Goal: Find specific page/section: Find specific page/section

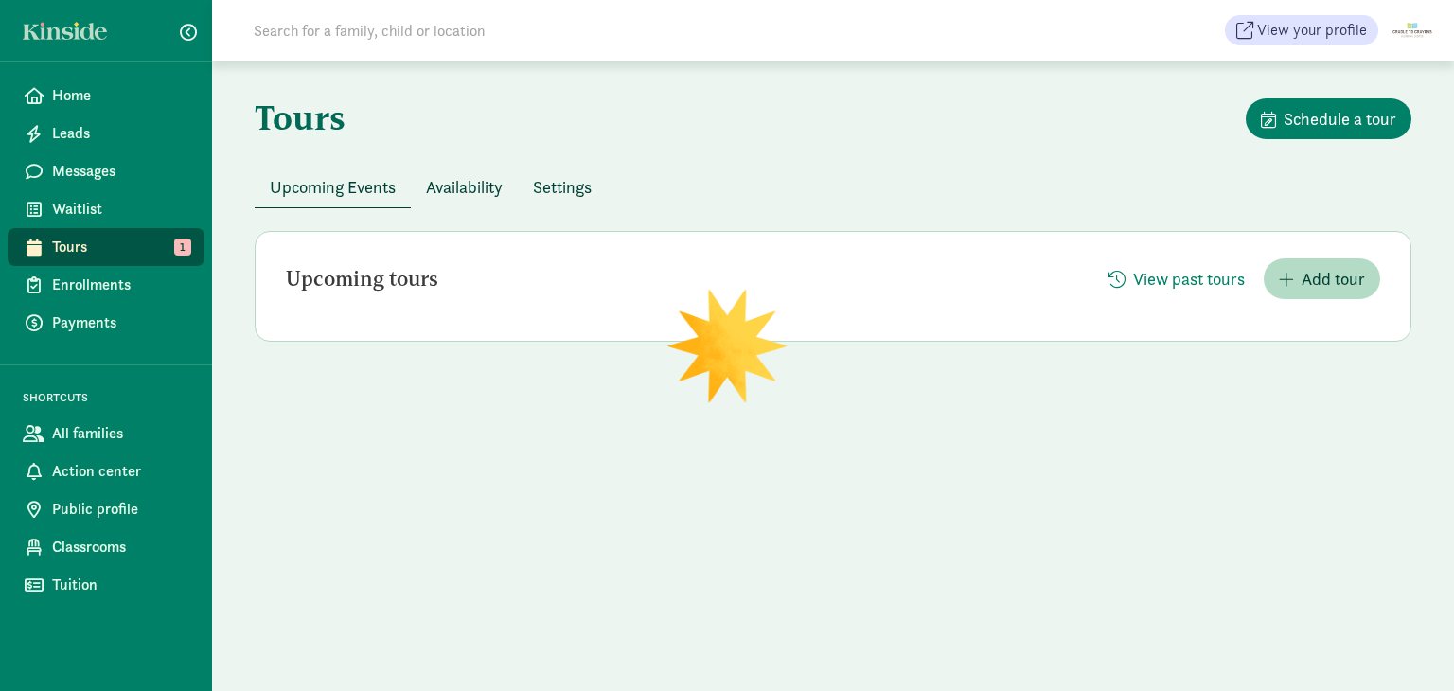
click at [494, 43] on input at bounding box center [507, 30] width 531 height 38
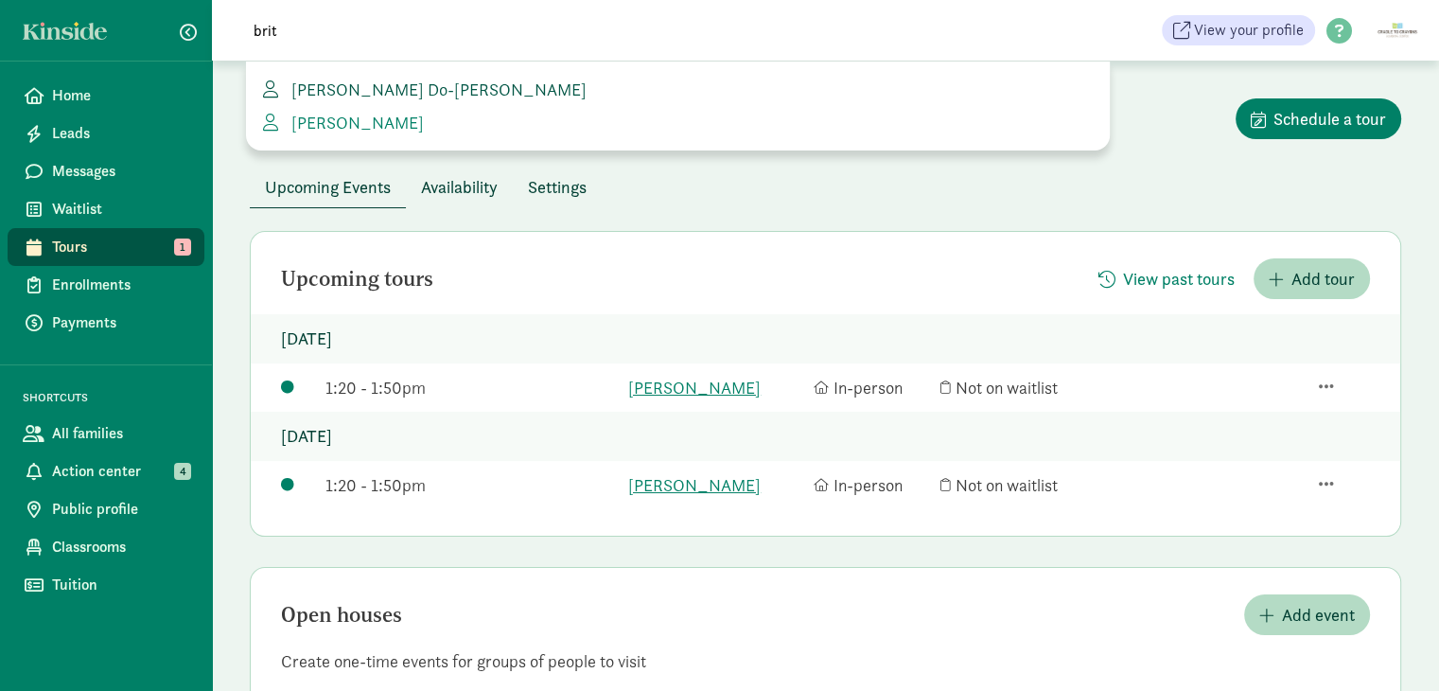
type input "brit"
click at [444, 85] on span "[PERSON_NAME] Do-[PERSON_NAME]" at bounding box center [435, 90] width 303 height 22
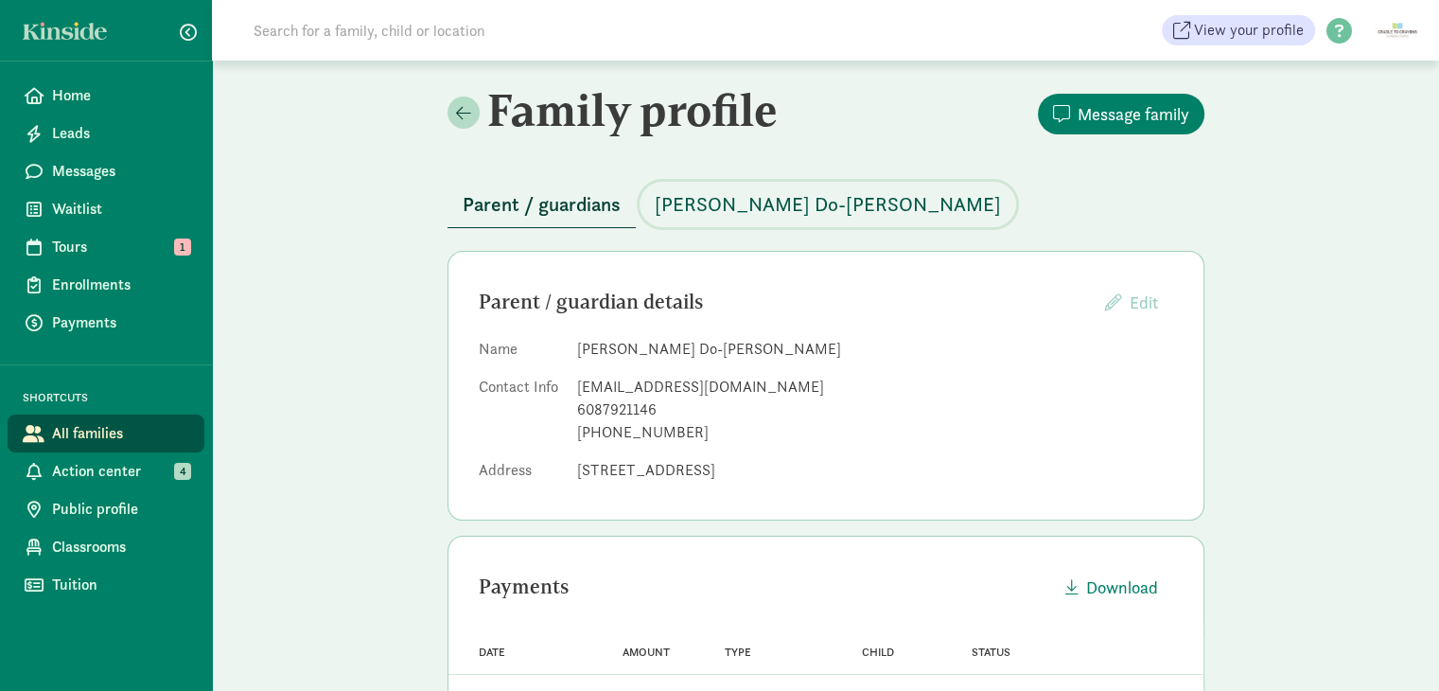
click at [680, 202] on span "[PERSON_NAME] Do-[PERSON_NAME]" at bounding box center [828, 204] width 346 height 30
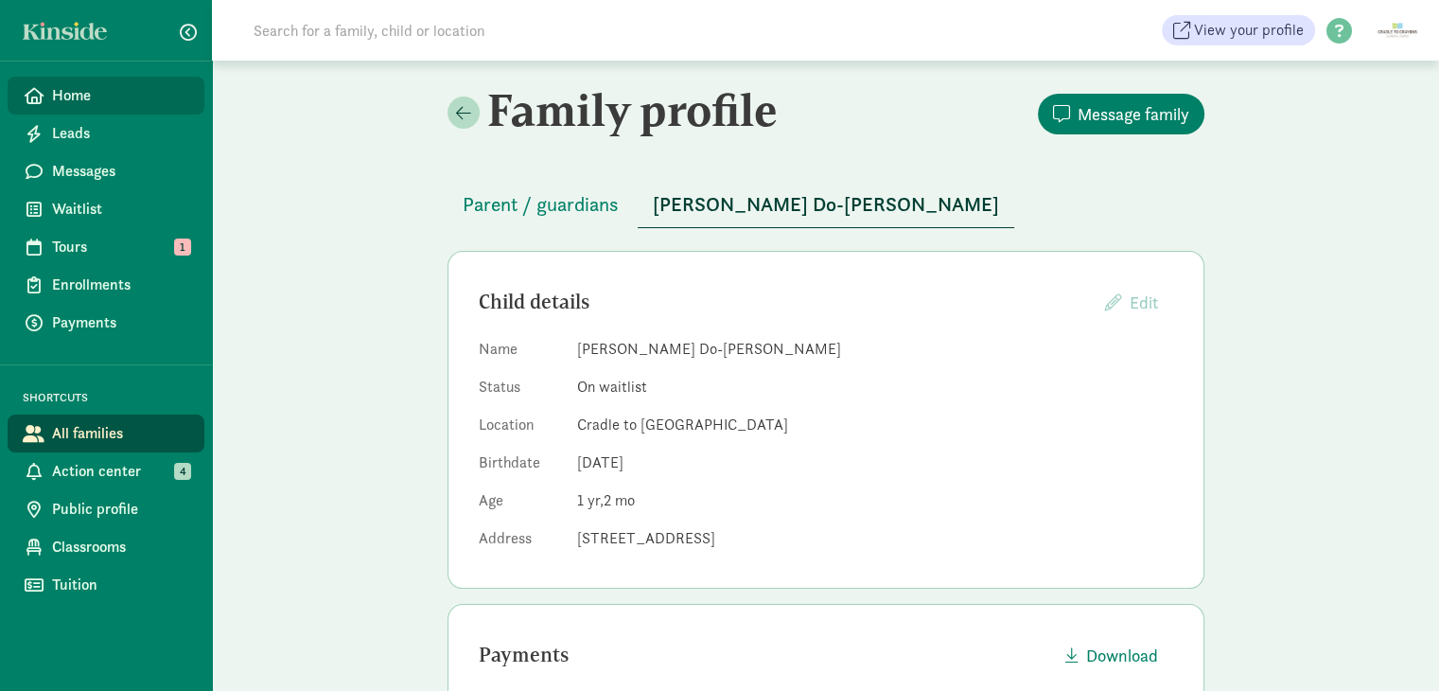
click at [115, 92] on span "Home" at bounding box center [120, 95] width 137 height 23
